Goal: Task Accomplishment & Management: Complete application form

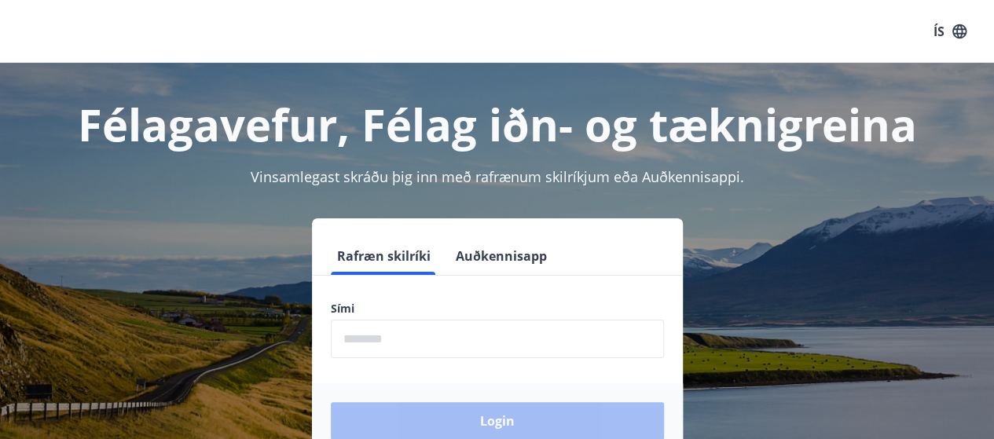
click at [417, 324] on input "phone" at bounding box center [497, 339] width 333 height 39
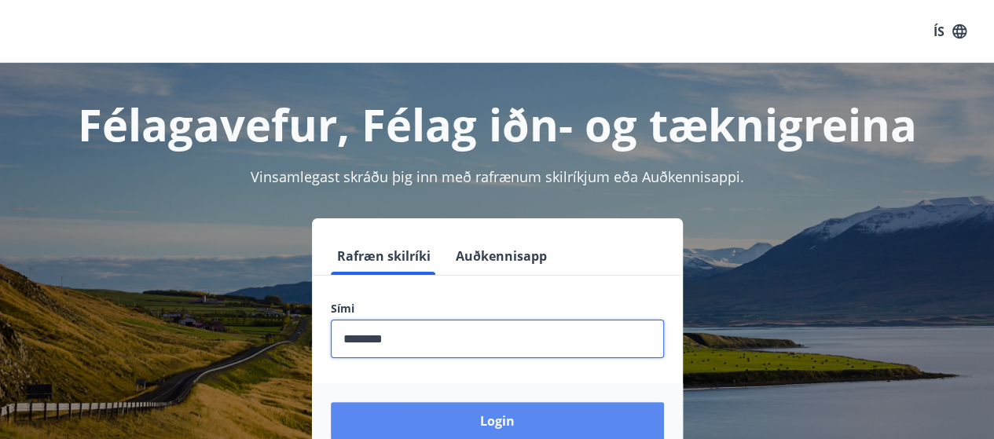
type input "********"
click at [500, 422] on button "Login" at bounding box center [497, 421] width 333 height 38
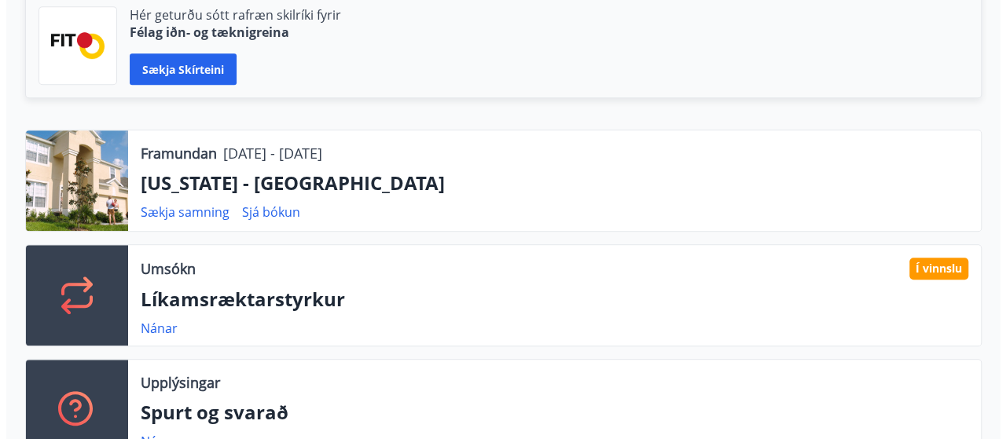
scroll to position [472, 0]
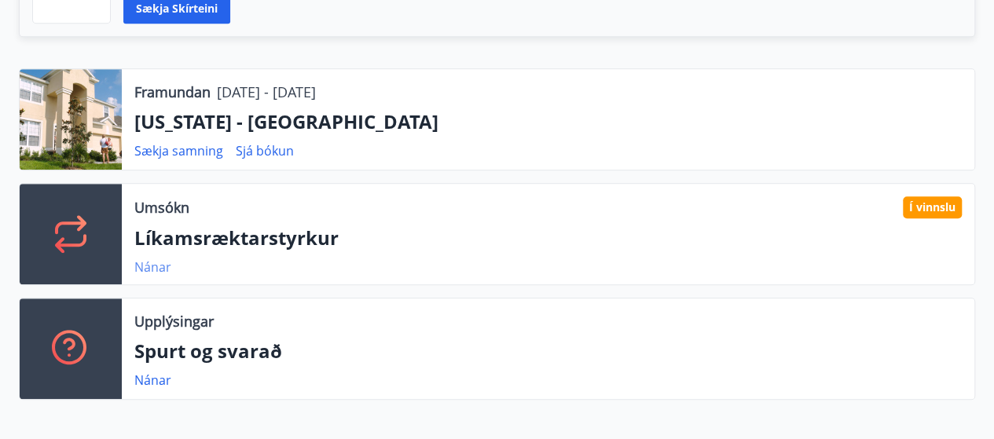
click at [152, 265] on link "Nánar" at bounding box center [152, 267] width 37 height 17
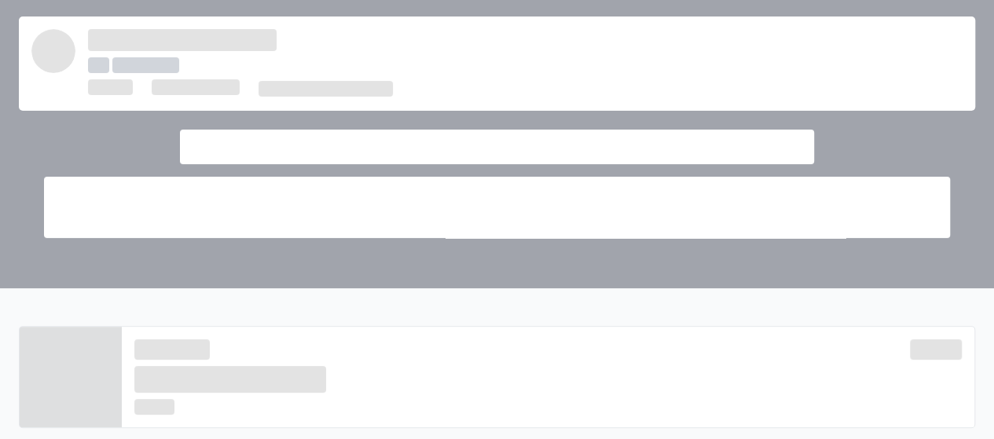
scroll to position [0, 0]
